Goal: Answer question/provide support

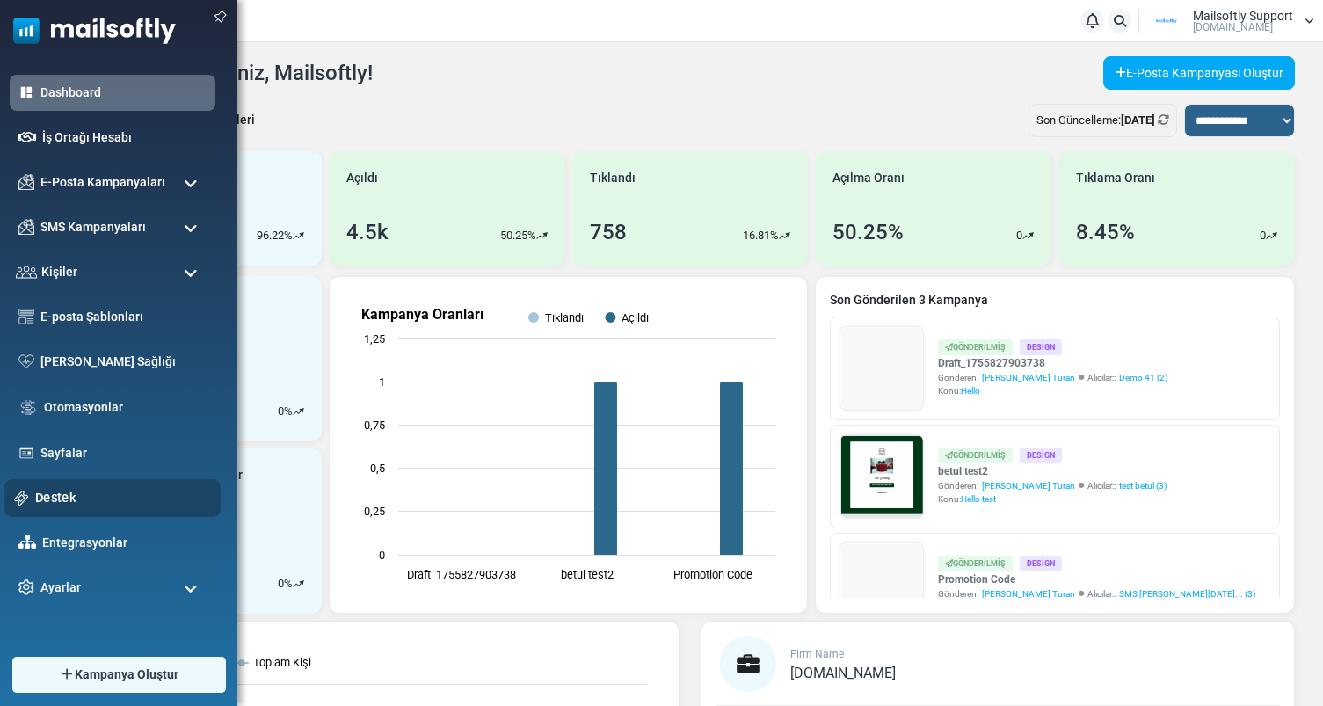
click at [55, 488] on link "Destek" at bounding box center [123, 497] width 176 height 19
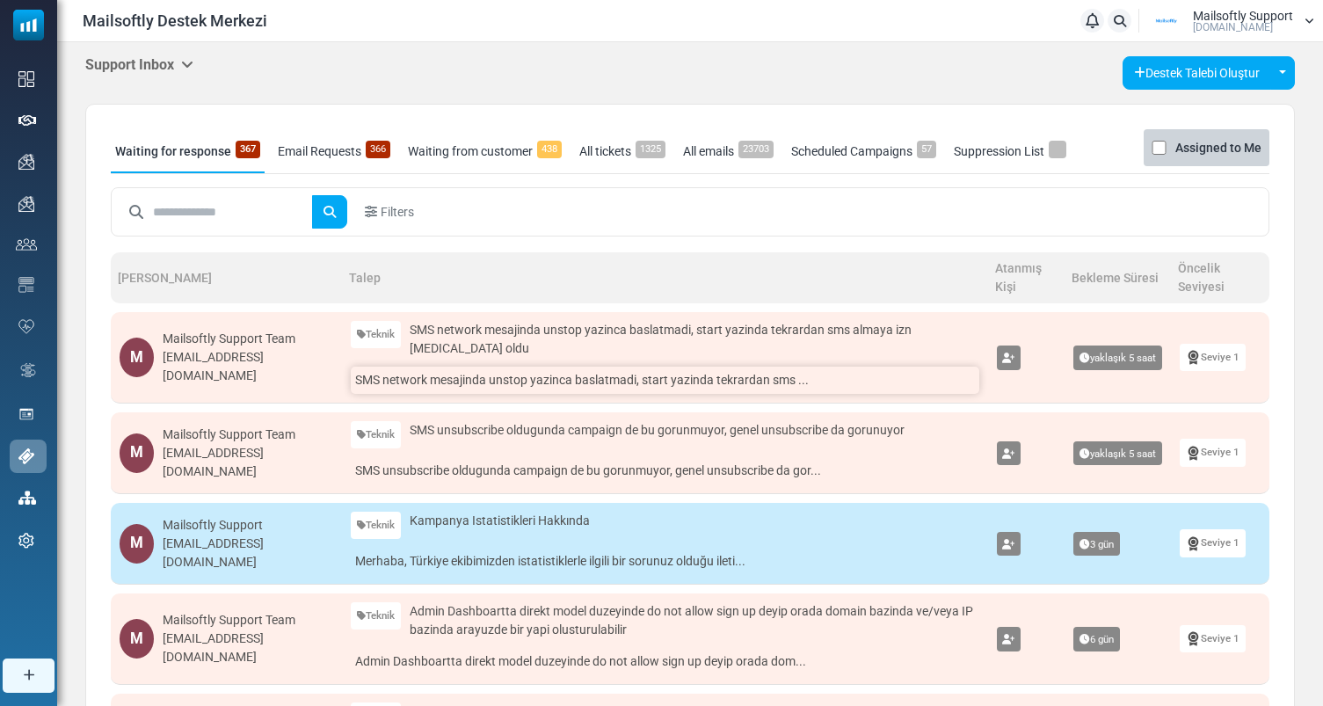
click at [501, 384] on link "SMS network mesajinda unstop yazinca baslatmadi, start yazinda tekrardan sms ..." at bounding box center [665, 380] width 628 height 27
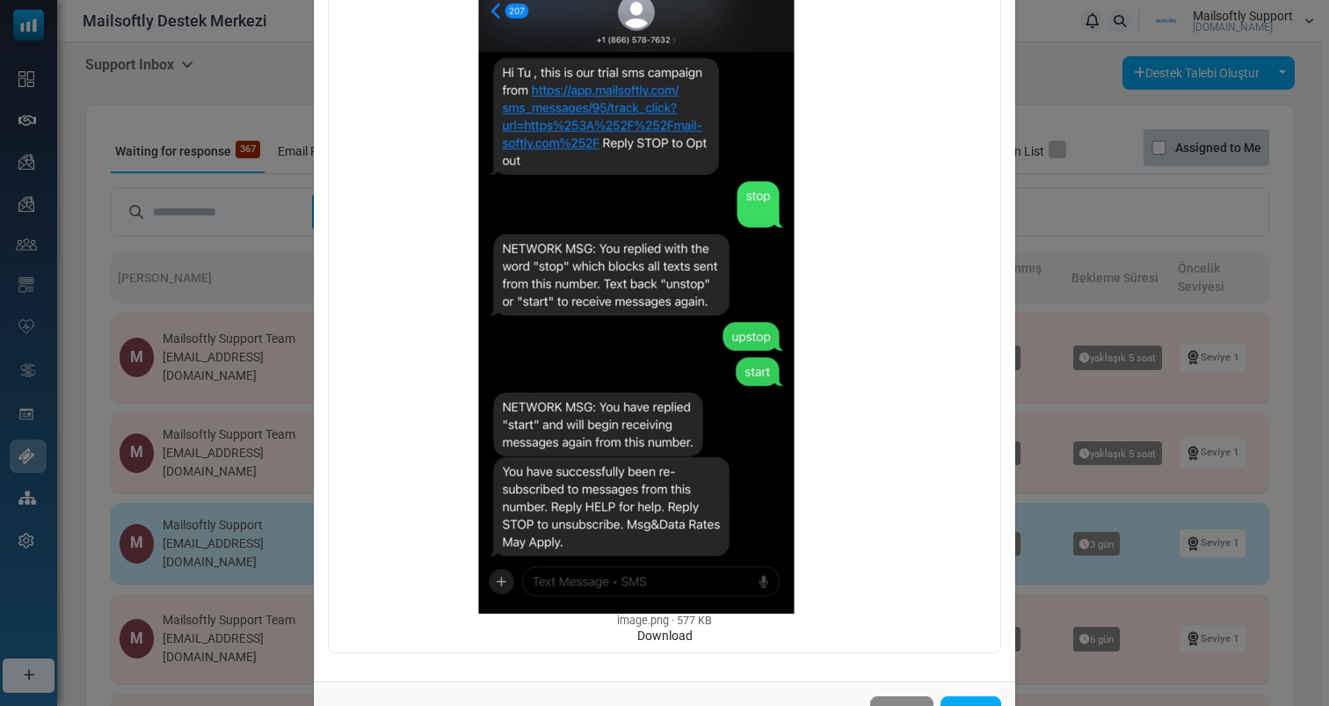
scroll to position [355, 0]
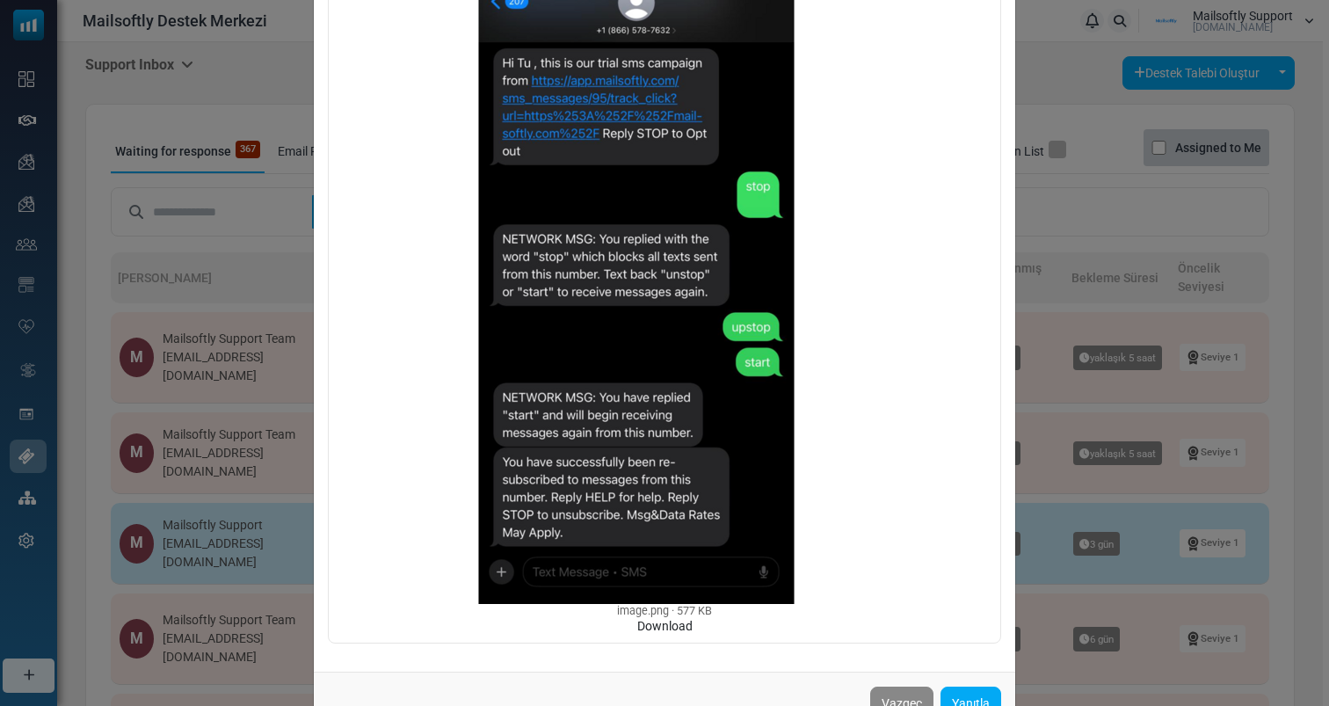
click at [53, 400] on div "SMS network mesajinda unstop yazinca baslatmadi, start yazinda tekrardan sms al…" at bounding box center [664, 353] width 1329 height 706
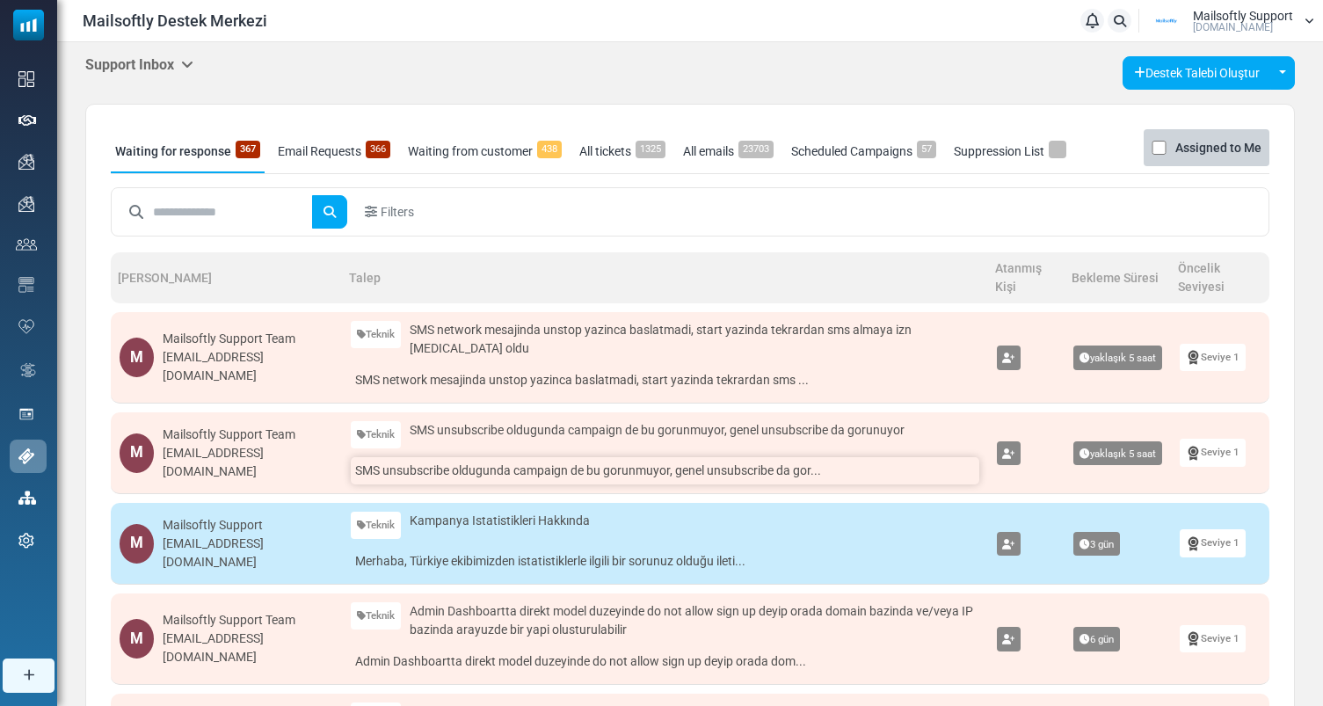
click at [514, 464] on link "SMS unsubscribe oldugunda campaign de bu gorunmuyor, genel unsubscribe da gor..." at bounding box center [665, 470] width 628 height 27
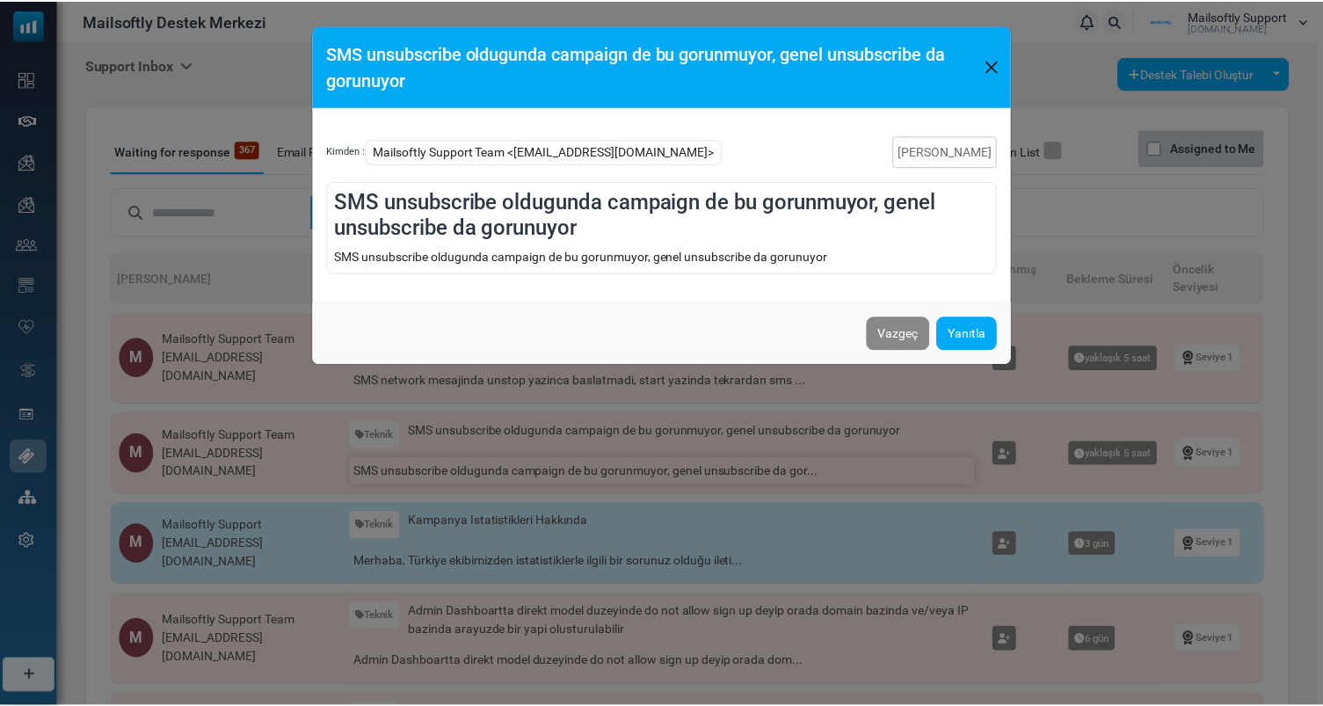
scroll to position [0, 0]
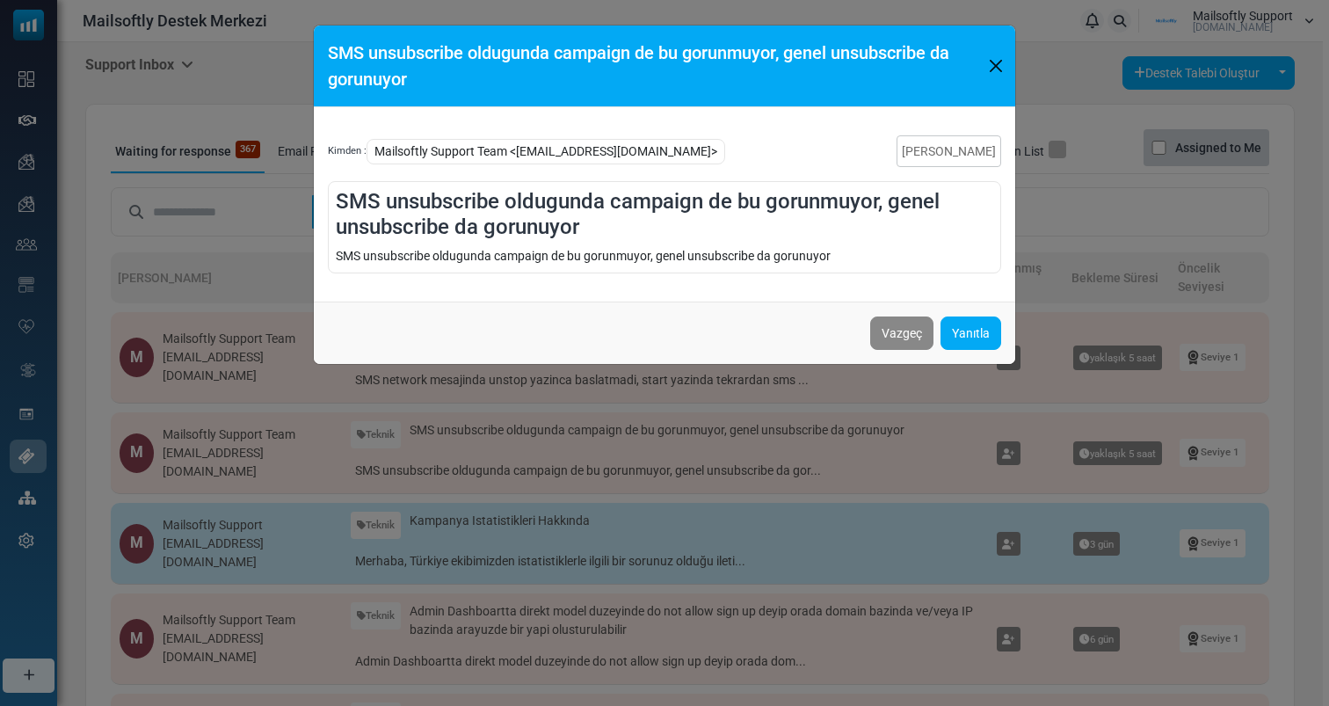
click at [248, 382] on div "SMS unsubscribe oldugunda campaign de bu gorunmuyor, genel unsubscribe da gorun…" at bounding box center [664, 353] width 1329 height 706
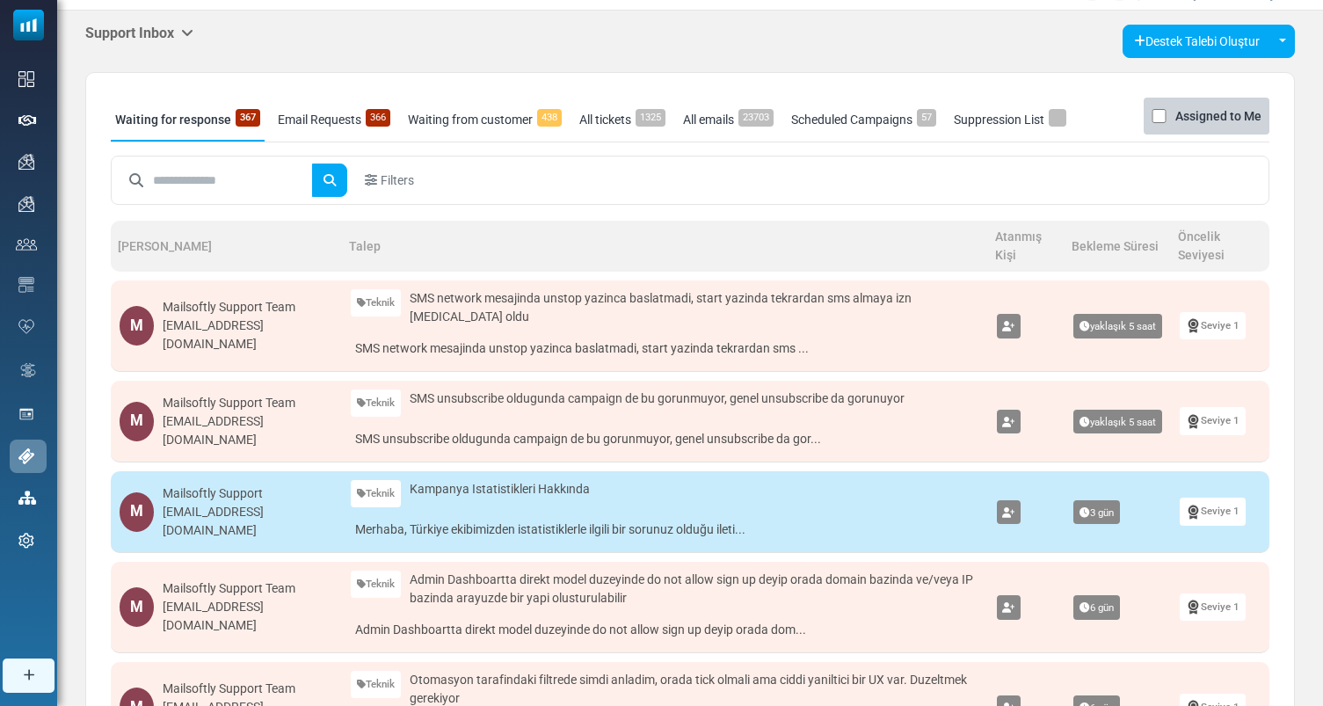
scroll to position [67, 0]
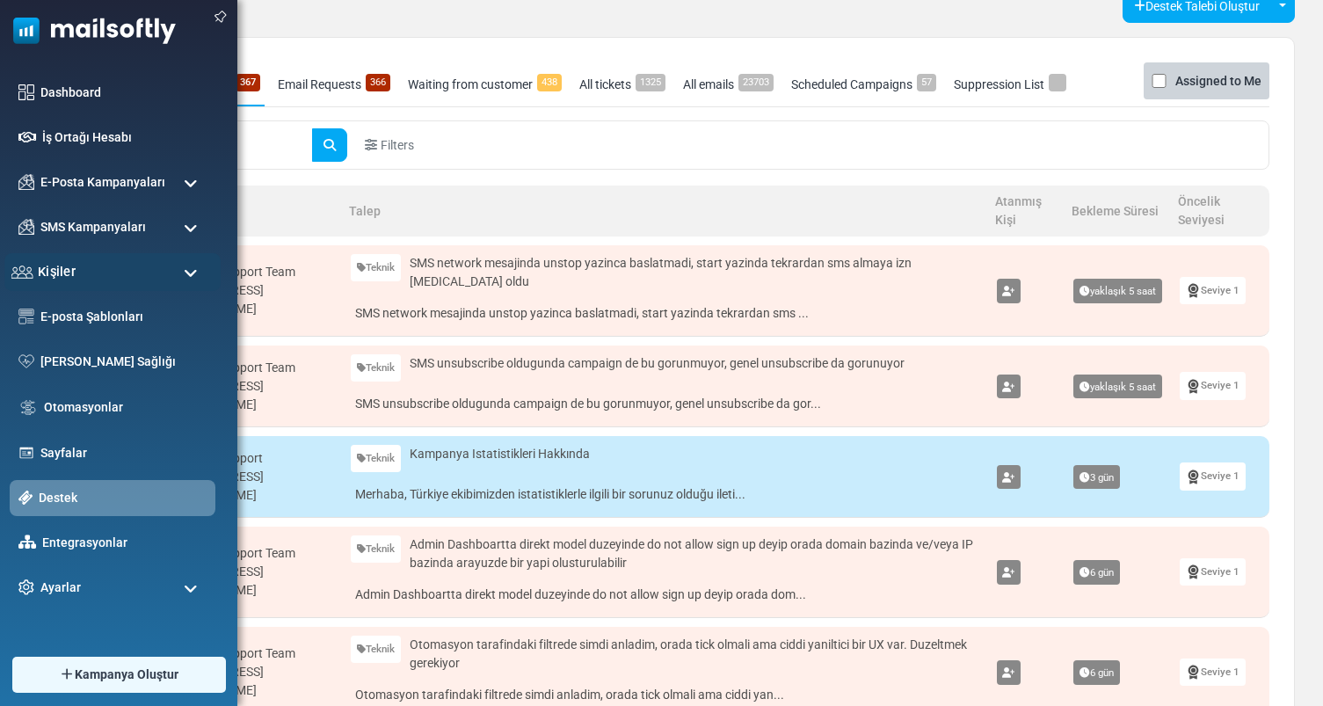
click at [159, 280] on div "Kişiler" at bounding box center [112, 272] width 216 height 38
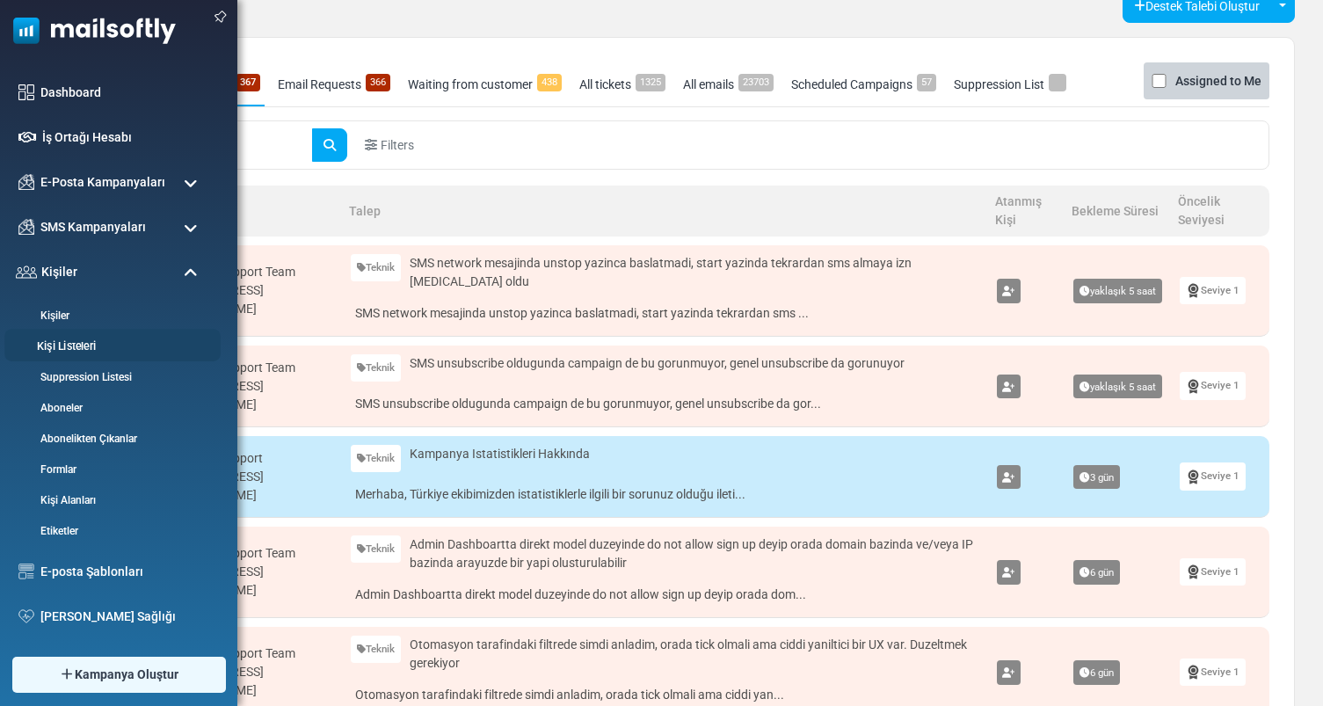
click at [84, 341] on link "Kişi Listeleri" at bounding box center [109, 346] width 211 height 17
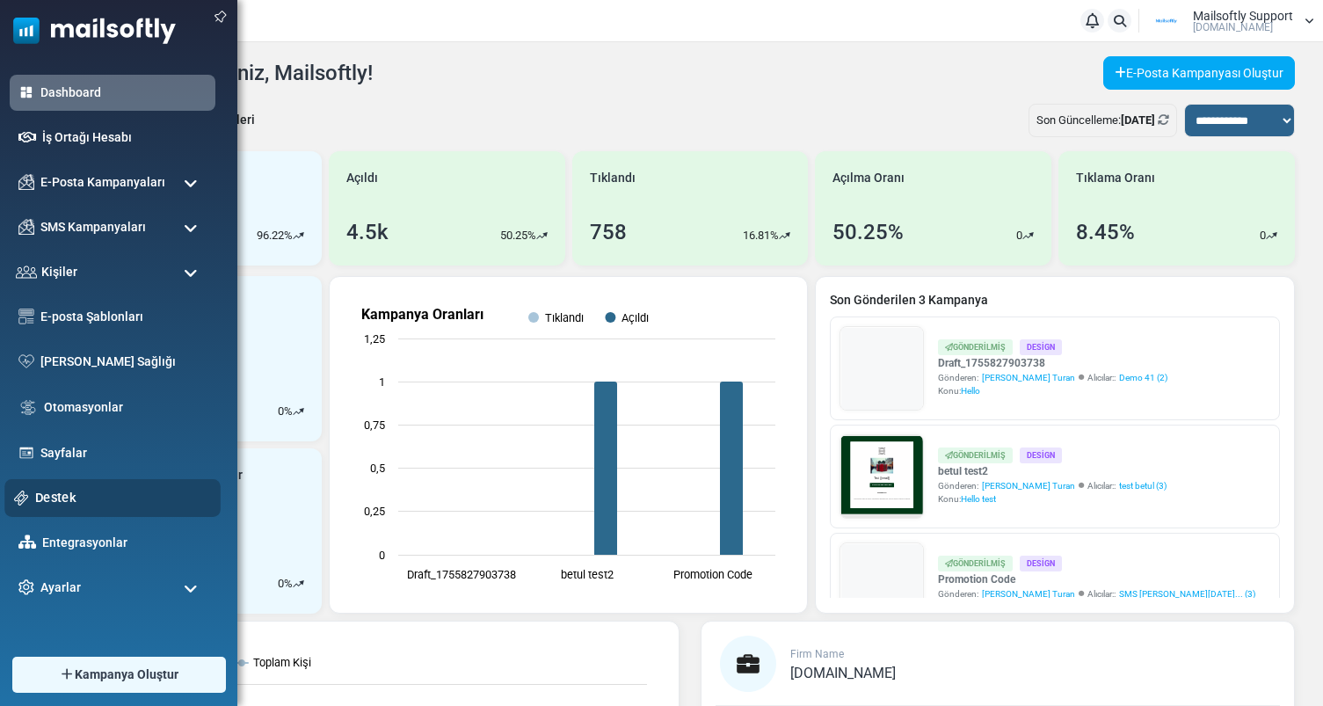
click at [55, 495] on link "Destek" at bounding box center [123, 497] width 176 height 19
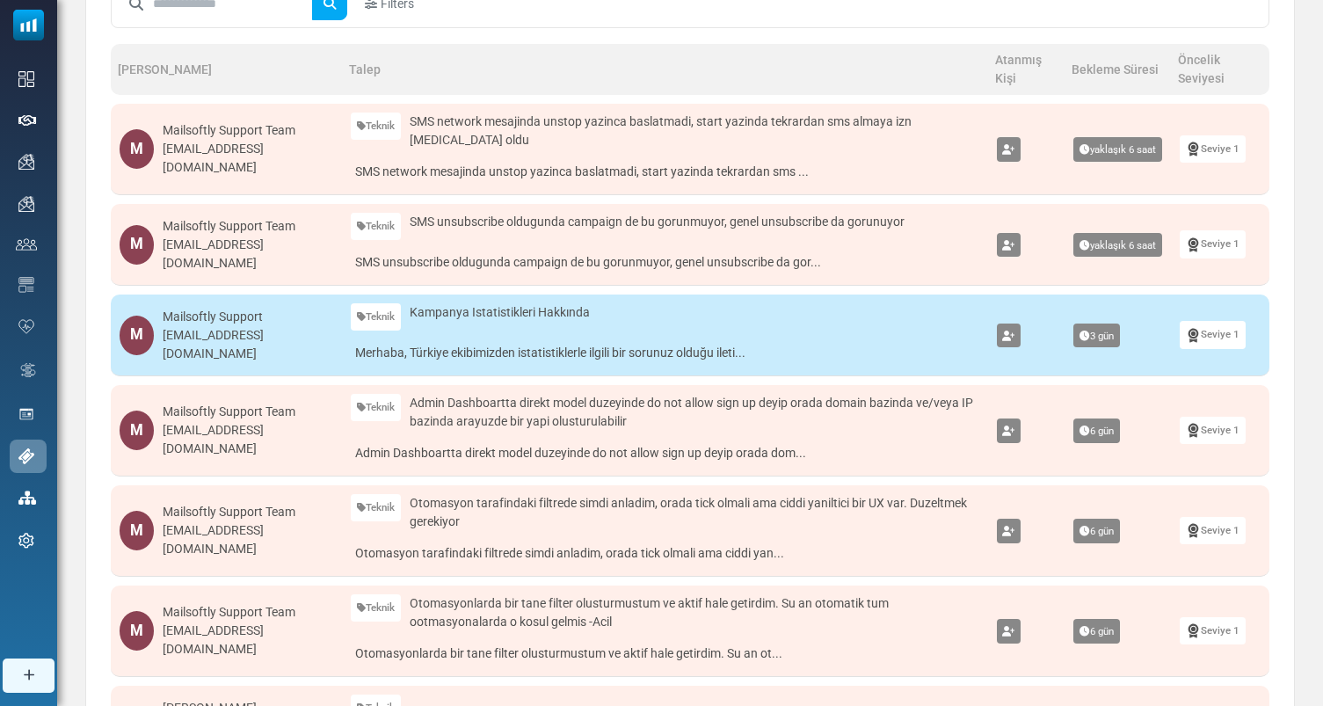
scroll to position [209, 0]
